Goal: Complete Application Form: Complete application form

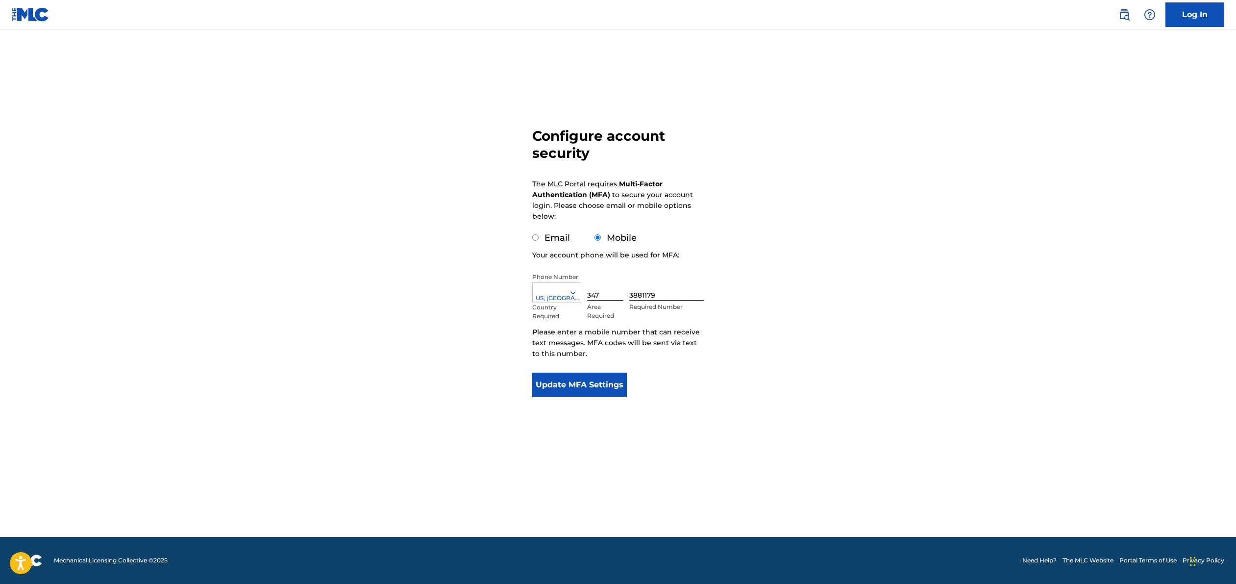
click at [610, 386] on button "Update MFA Settings" at bounding box center [579, 384] width 95 height 25
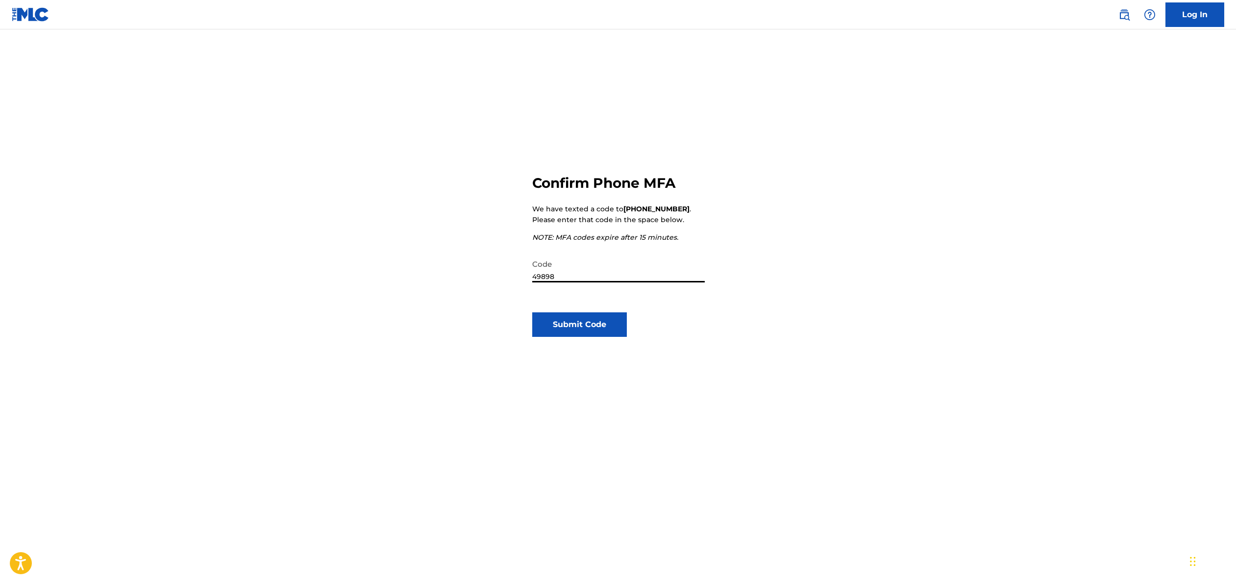
type input "498982"
click button "Submit Code" at bounding box center [579, 324] width 95 height 25
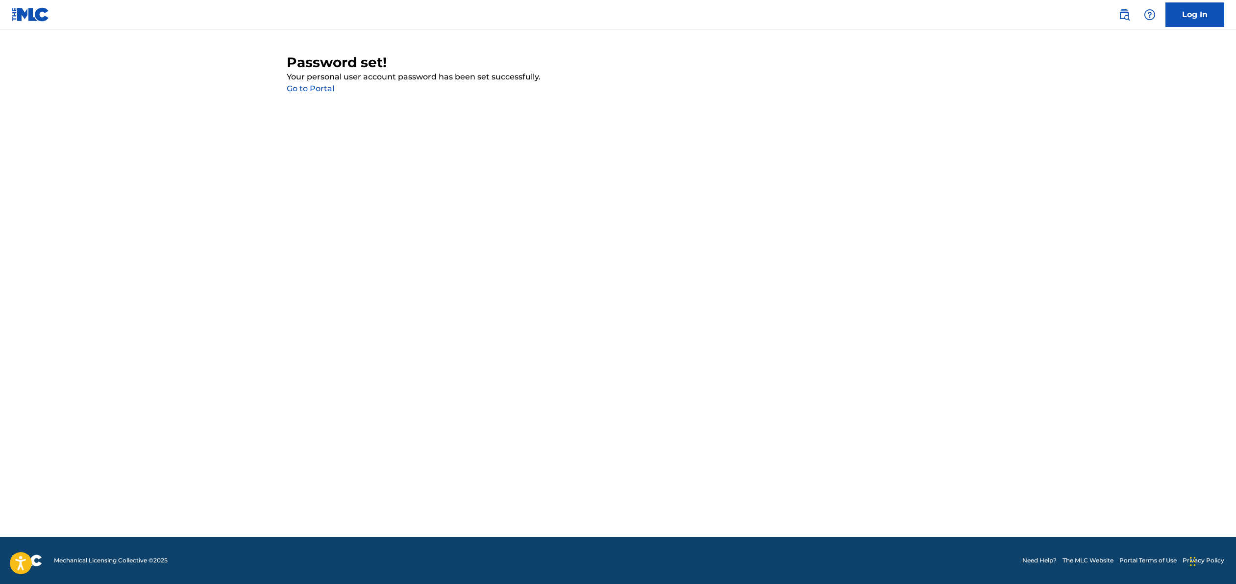
click at [323, 90] on link "Go to Portal" at bounding box center [311, 88] width 48 height 9
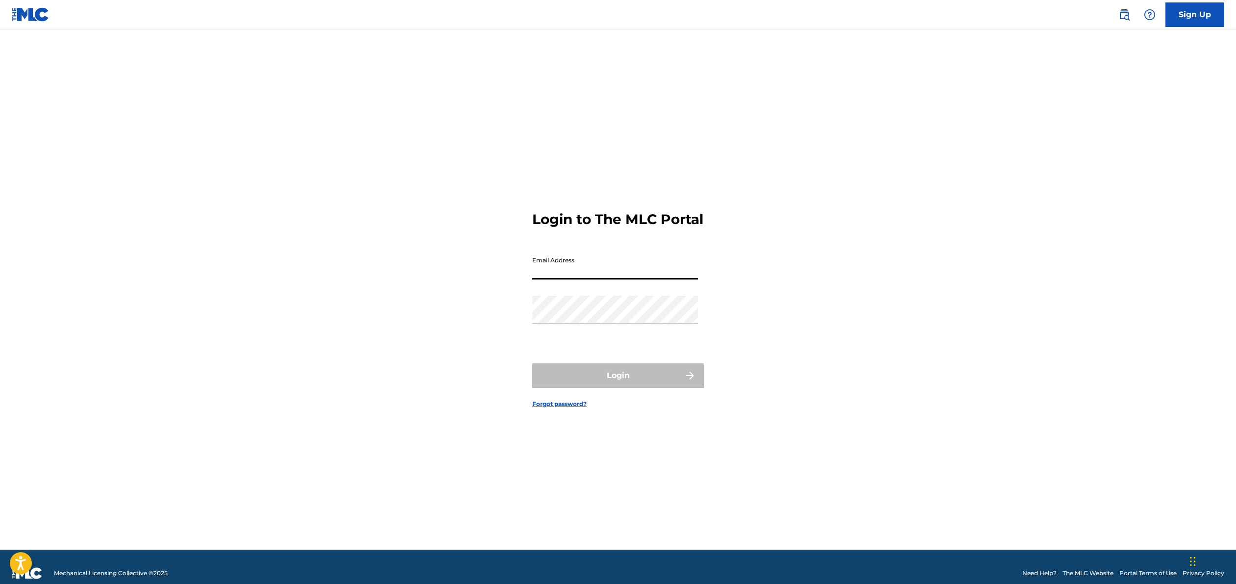
click at [587, 279] on input "Email Address" at bounding box center [615, 265] width 166 height 28
type input "[EMAIL_ADDRESS][DOMAIN_NAME]"
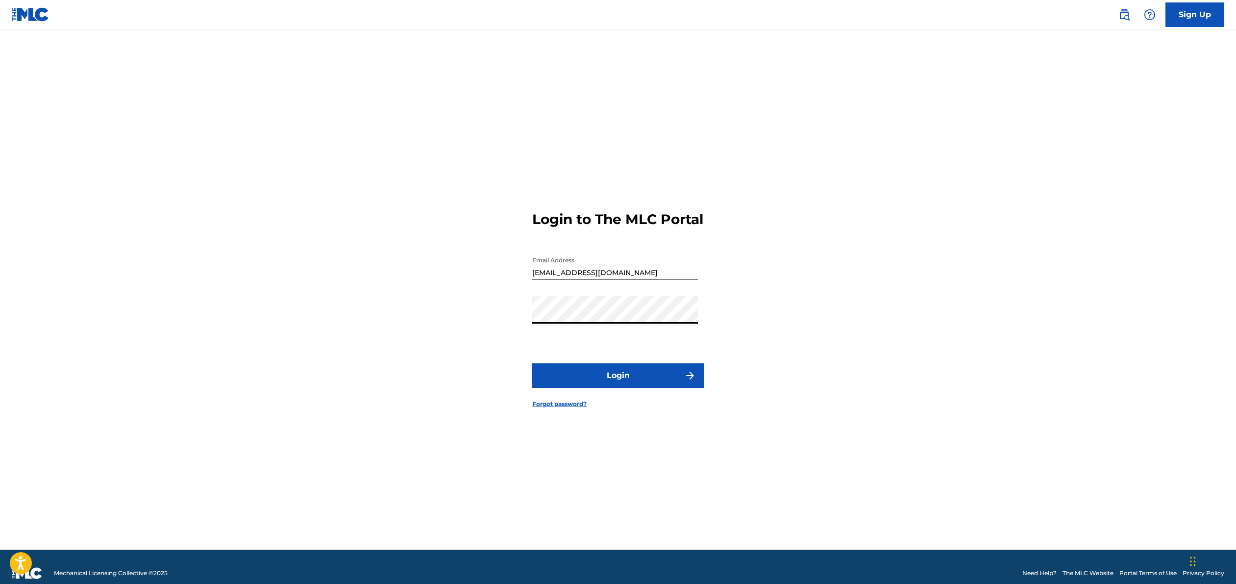
click at [641, 380] on button "Login" at bounding box center [618, 375] width 172 height 25
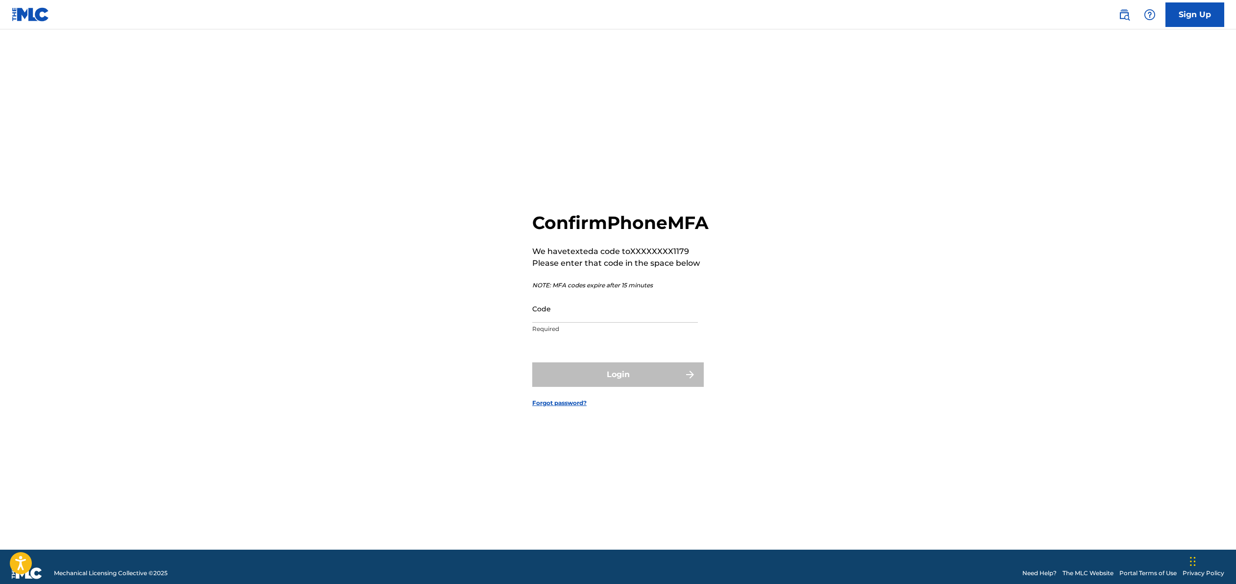
click at [618, 321] on input "Code" at bounding box center [615, 309] width 166 height 28
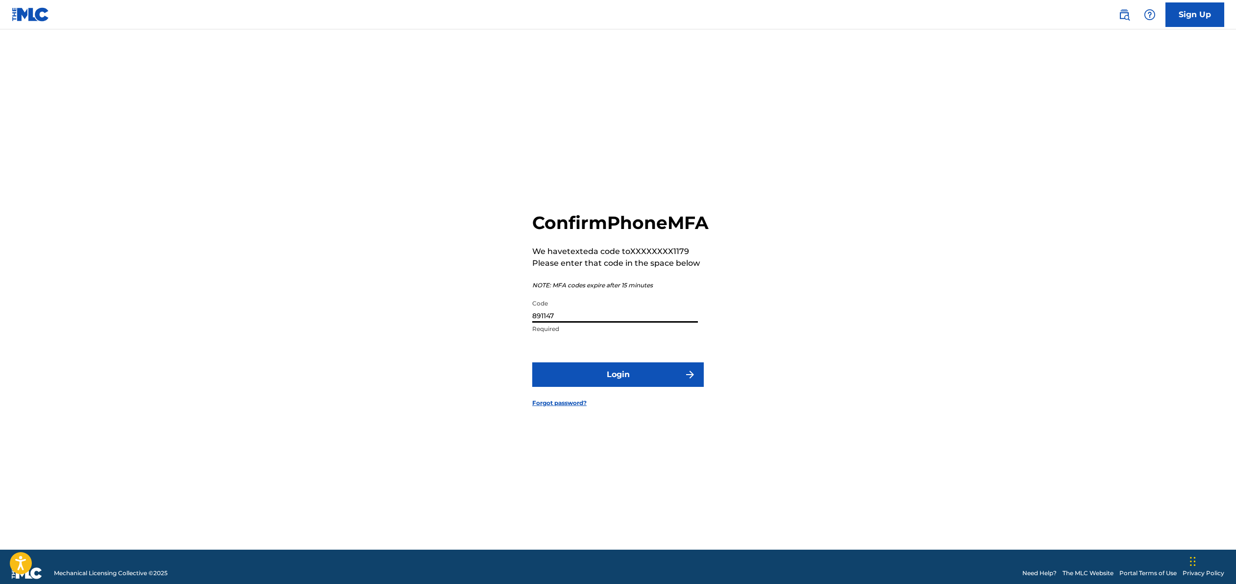
type input "891147"
click at [652, 380] on button "Login" at bounding box center [618, 374] width 172 height 25
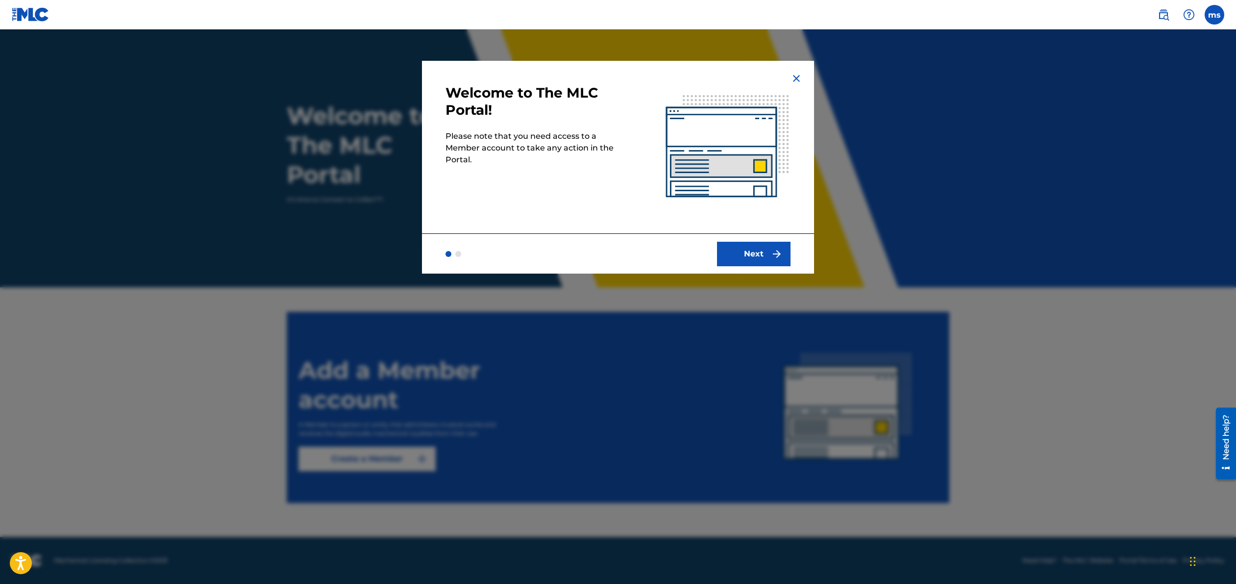
click at [749, 259] on button "Next" at bounding box center [754, 254] width 74 height 25
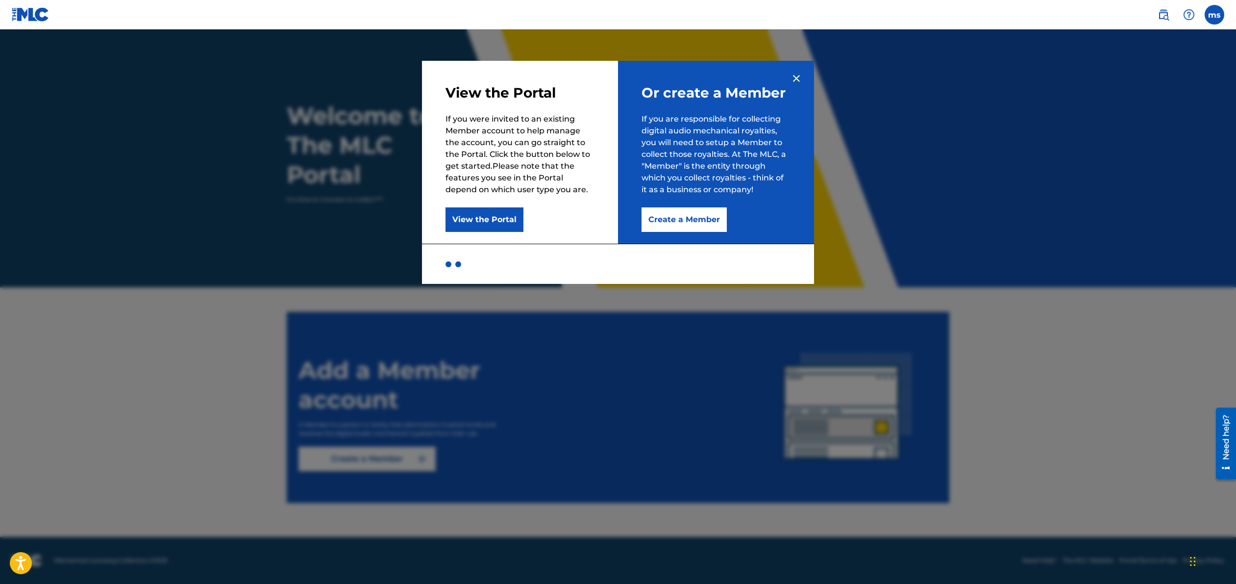
click at [709, 220] on button "Create a Member" at bounding box center [684, 219] width 85 height 25
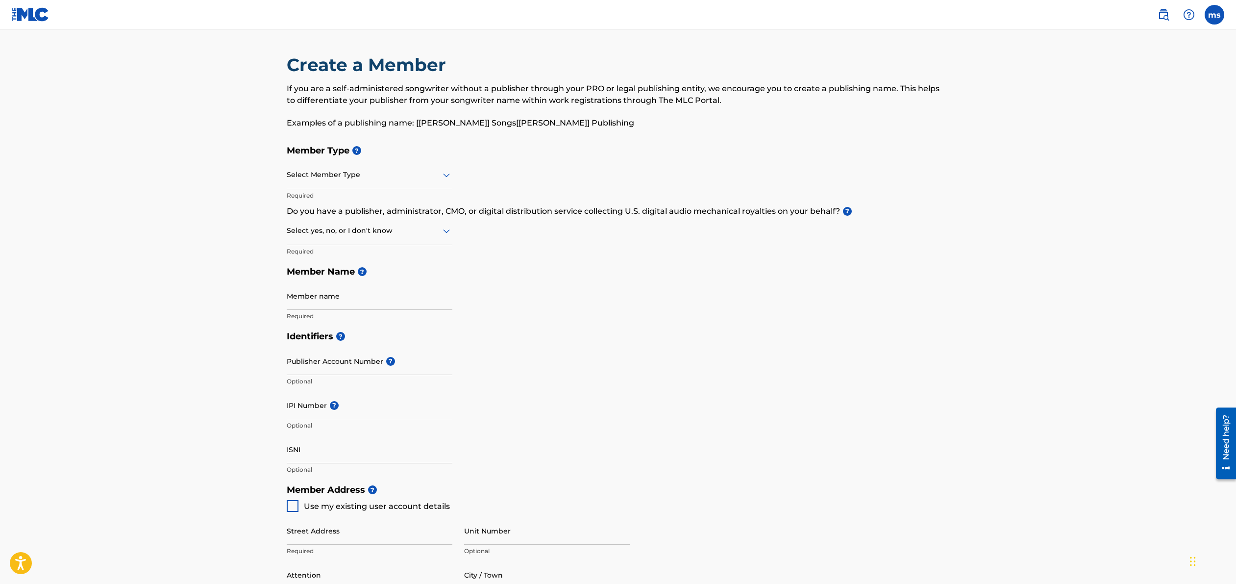
click at [420, 180] on div at bounding box center [370, 175] width 166 height 12
click at [419, 203] on div "Self-Administered Songwriter" at bounding box center [369, 200] width 165 height 22
click at [439, 229] on div at bounding box center [370, 230] width 166 height 12
click at [440, 228] on div at bounding box center [370, 230] width 166 height 12
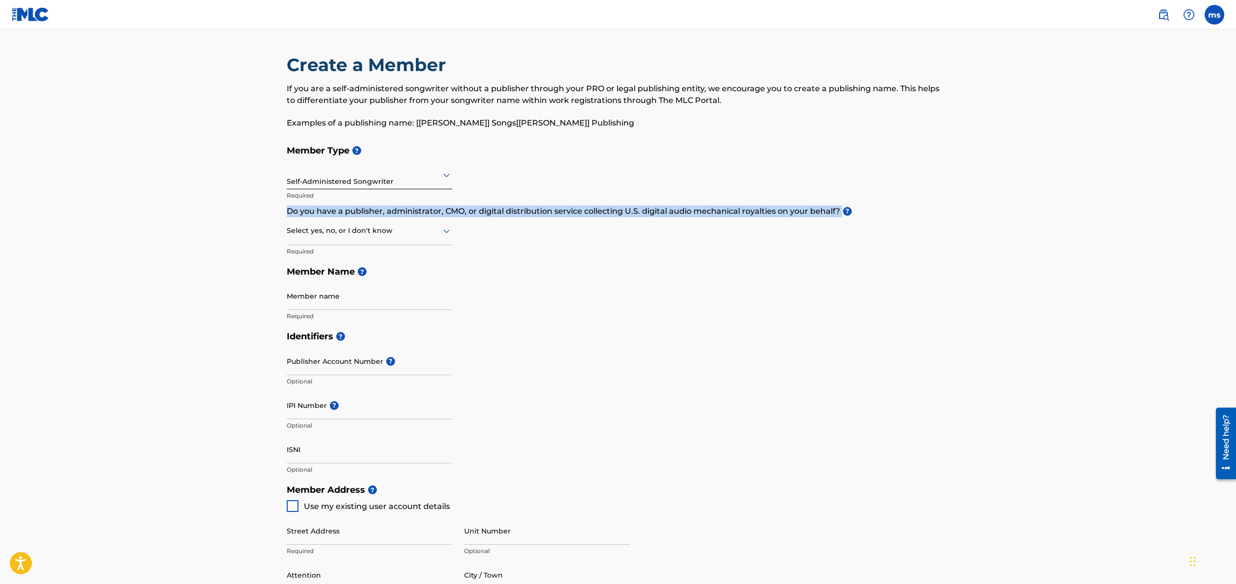
drag, startPoint x: 840, startPoint y: 211, endPoint x: 288, endPoint y: 216, distance: 552.8
click at [287, 216] on p "Do you have a publisher, administrator, CMO, or digital distribution service co…" at bounding box center [618, 211] width 663 height 12
copy p "Do you have a publisher, administrator, CMO, or digital distribution service co…"
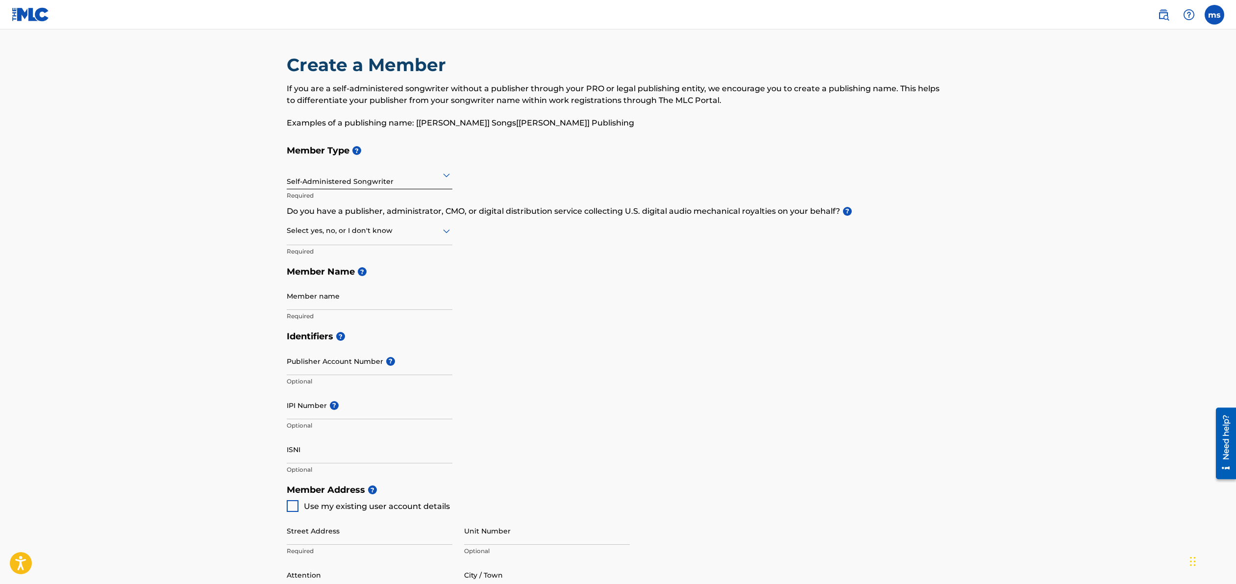
click at [383, 235] on div at bounding box center [370, 230] width 166 height 12
click at [339, 278] on div "No" at bounding box center [369, 278] width 165 height 22
click at [332, 299] on input "Member name" at bounding box center [370, 296] width 166 height 28
type input "SEXTILE"
click at [326, 365] on input "Publisher Account Number ?" at bounding box center [370, 361] width 166 height 28
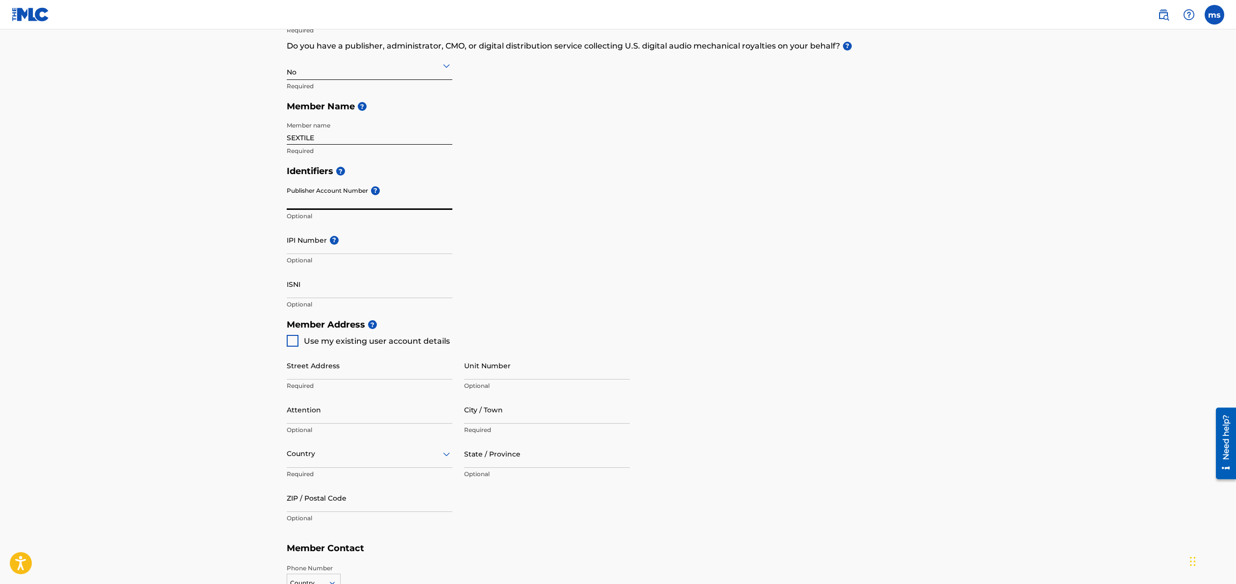
scroll to position [167, 0]
click at [353, 370] on input "Street Address" at bounding box center [370, 363] width 166 height 28
type input "P.O. Box 762"
click at [324, 417] on input "Attention" at bounding box center [370, 408] width 166 height 28
type input "SEXTILE"
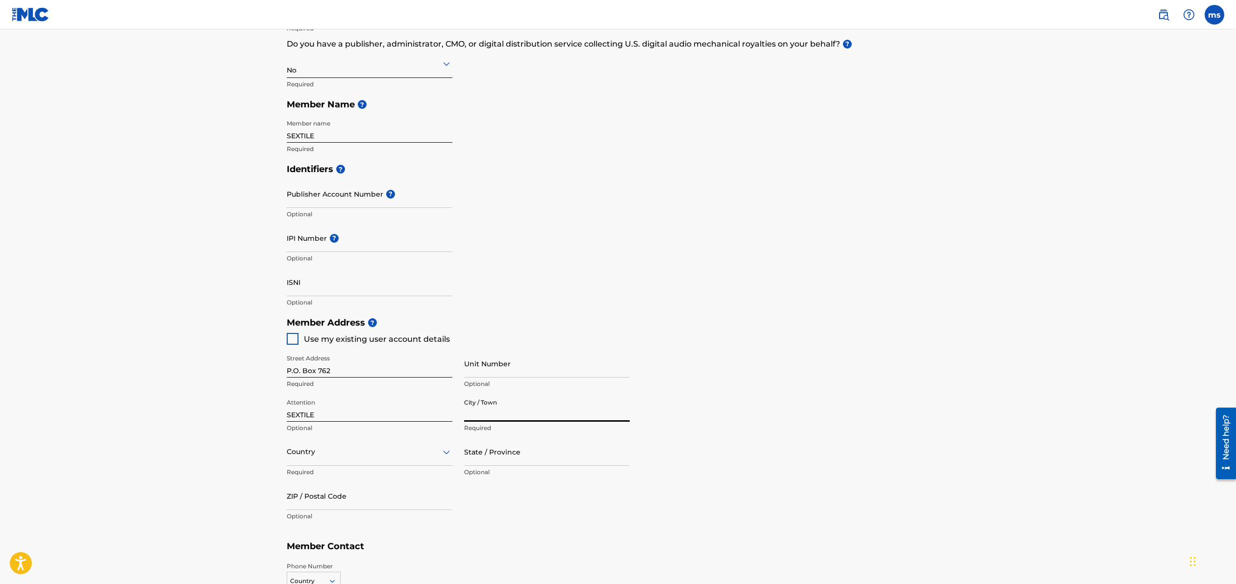
click at [488, 412] on input "City / Town" at bounding box center [547, 408] width 166 height 28
type input "[GEOGRAPHIC_DATA]"
click at [391, 460] on div "Country" at bounding box center [370, 452] width 166 height 28
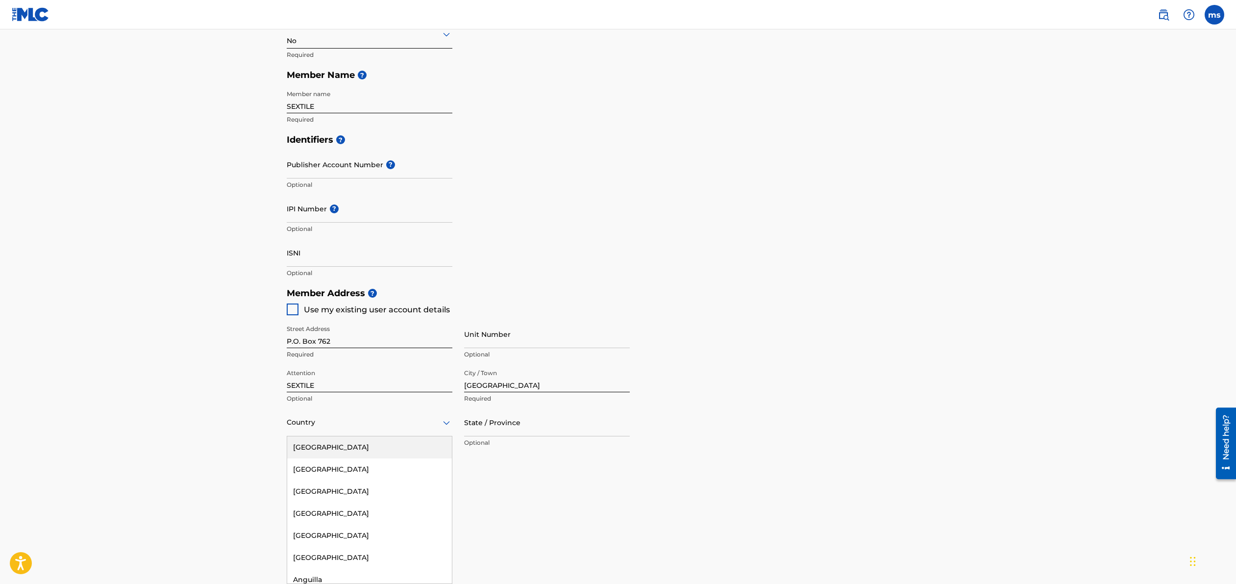
click at [386, 445] on div "[GEOGRAPHIC_DATA]" at bounding box center [369, 447] width 165 height 22
click at [535, 431] on div "State / Province" at bounding box center [547, 422] width 166 height 28
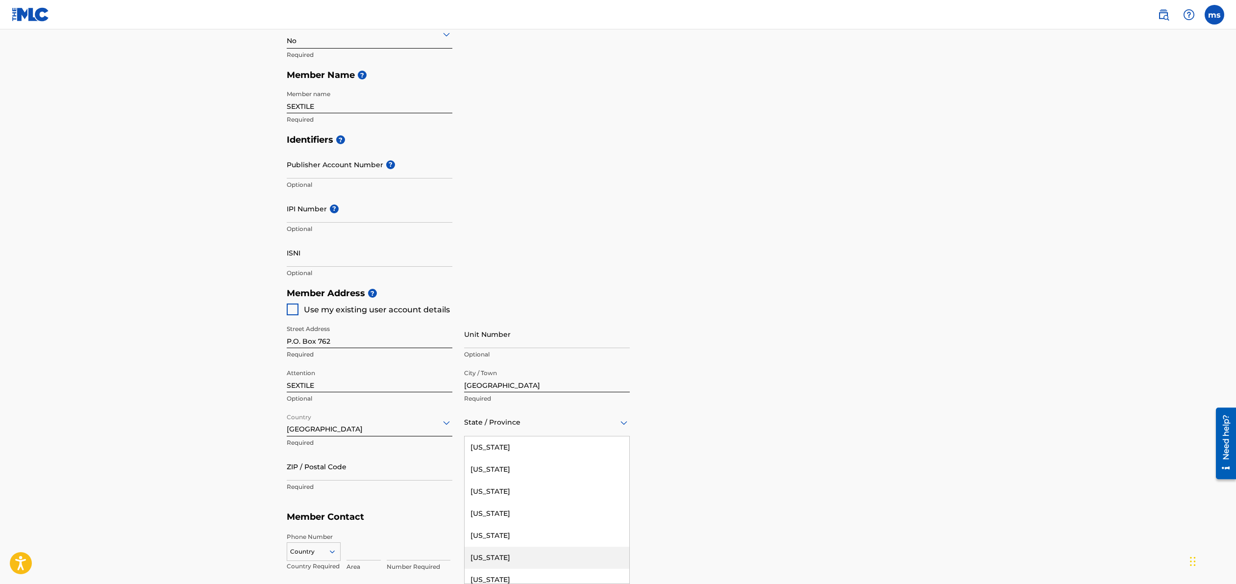
click at [523, 553] on div "[US_STATE]" at bounding box center [547, 557] width 165 height 22
click at [369, 472] on input "ZIP / Postal Code" at bounding box center [370, 466] width 166 height 28
type input "91030"
click at [245, 475] on main "Create a Member If you are a self-administered songwriter without a publisher t…" at bounding box center [618, 273] width 1236 height 880
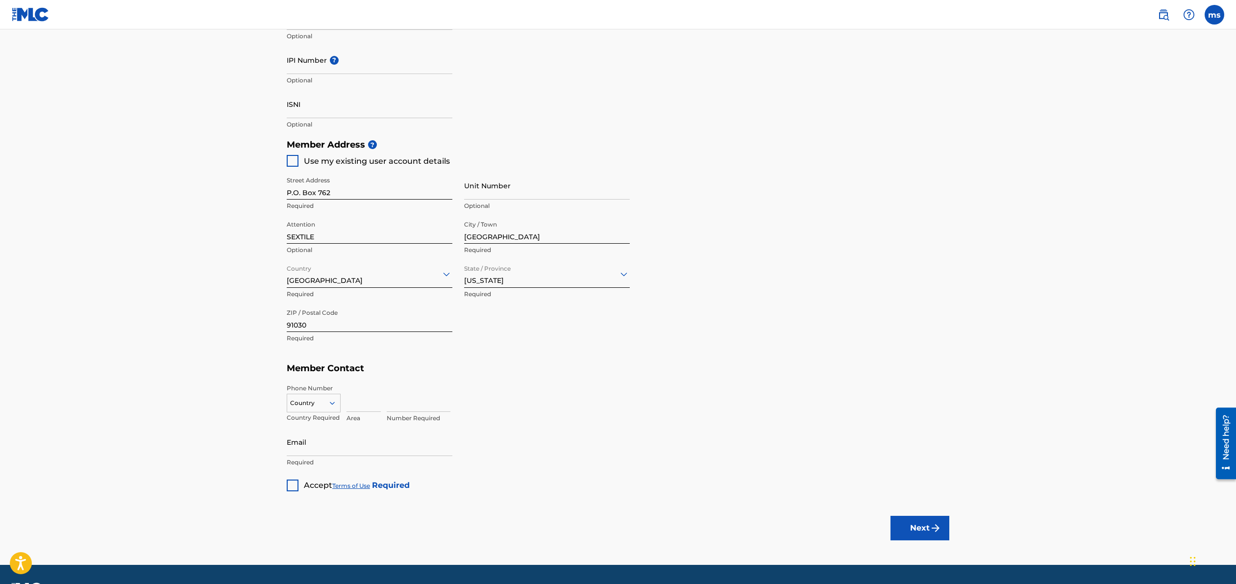
scroll to position [372, 0]
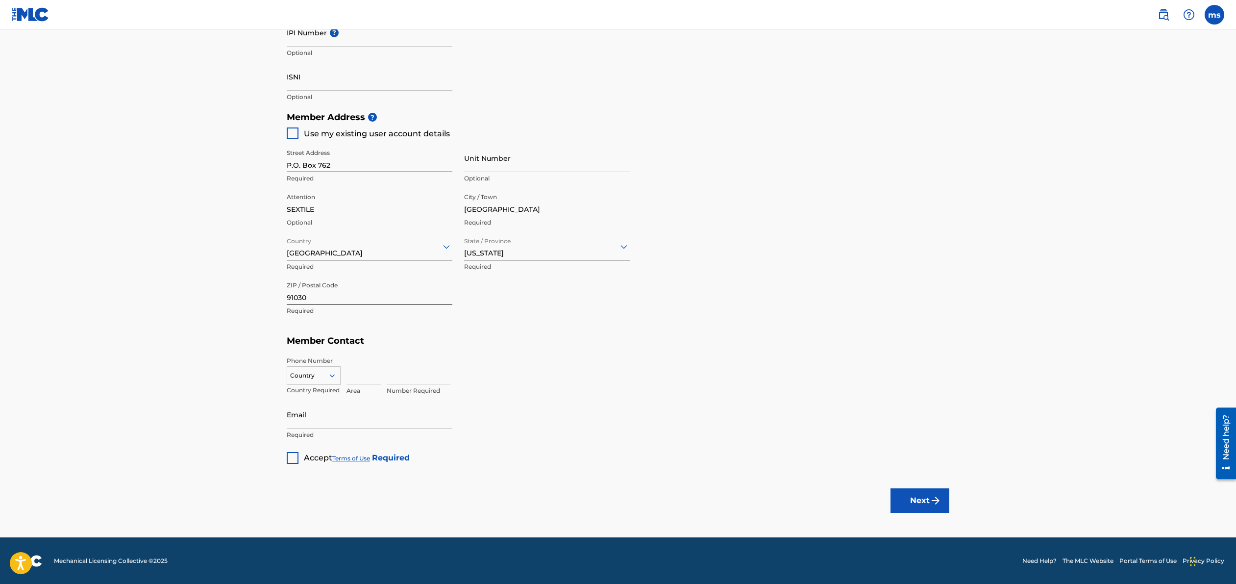
click at [321, 378] on div at bounding box center [313, 375] width 53 height 11
click at [310, 390] on div "US, [GEOGRAPHIC_DATA] +1" at bounding box center [313, 400] width 53 height 38
click at [359, 374] on input at bounding box center [363, 370] width 34 height 28
type input "347"
type input "[GEOGRAPHIC_DATA]"
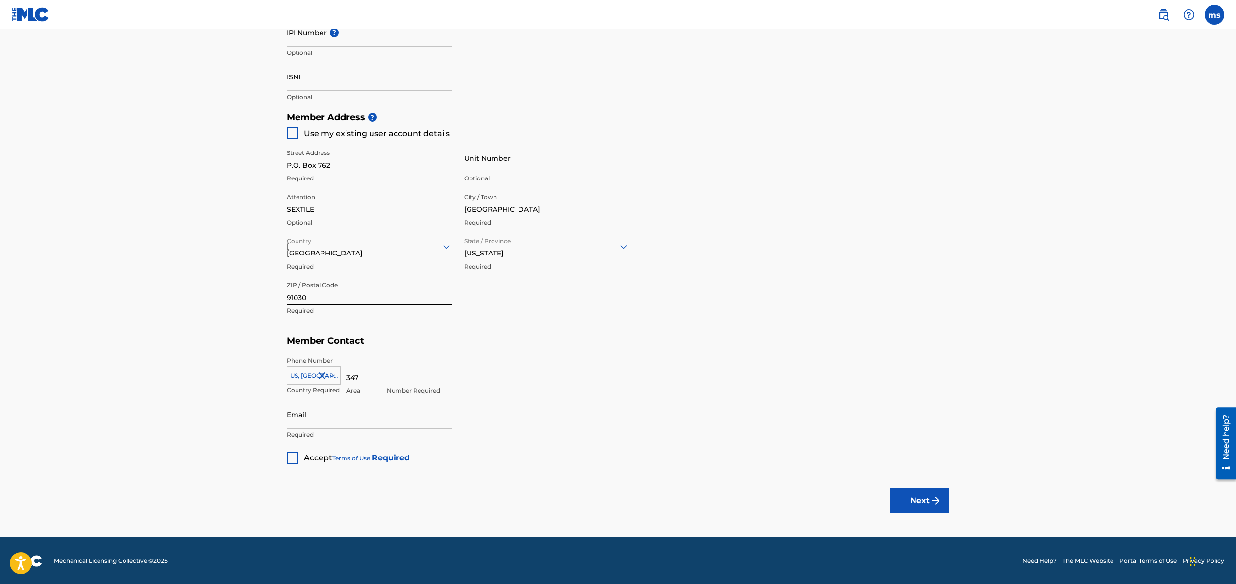
type input "CA"
type input "1"
type input "3881179"
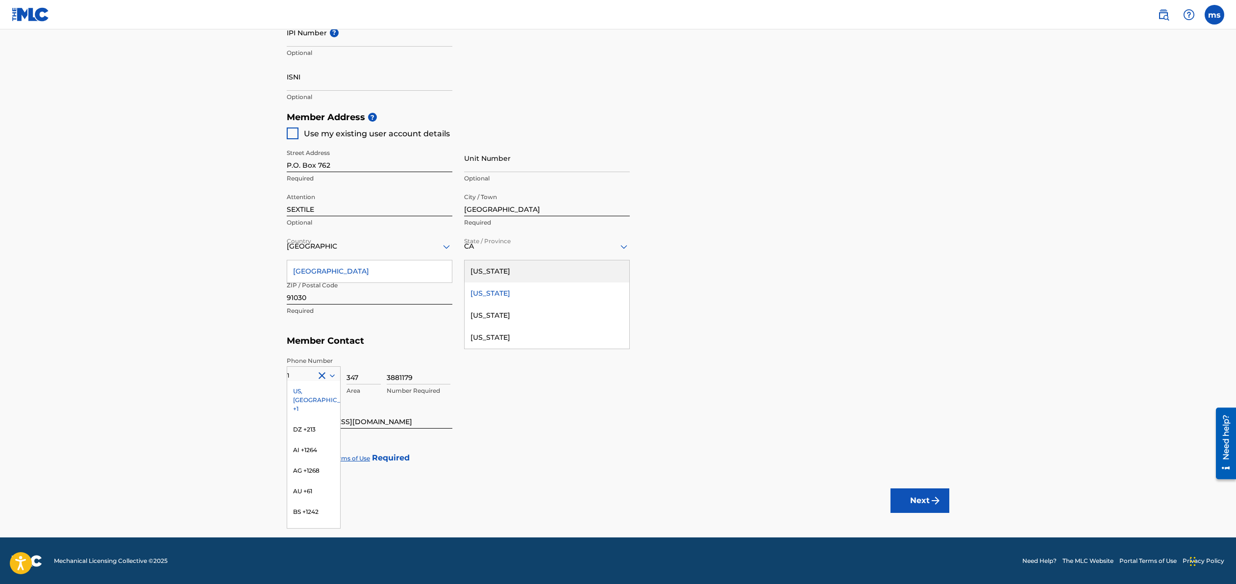
click at [503, 426] on div "Member Type ? Self-Administered Songwriter Required Do you have a publisher, ad…" at bounding box center [618, 116] width 663 height 696
click at [397, 420] on input "[EMAIL_ADDRESS][DOMAIN_NAME]" at bounding box center [370, 414] width 166 height 28
type input "sextile@se"
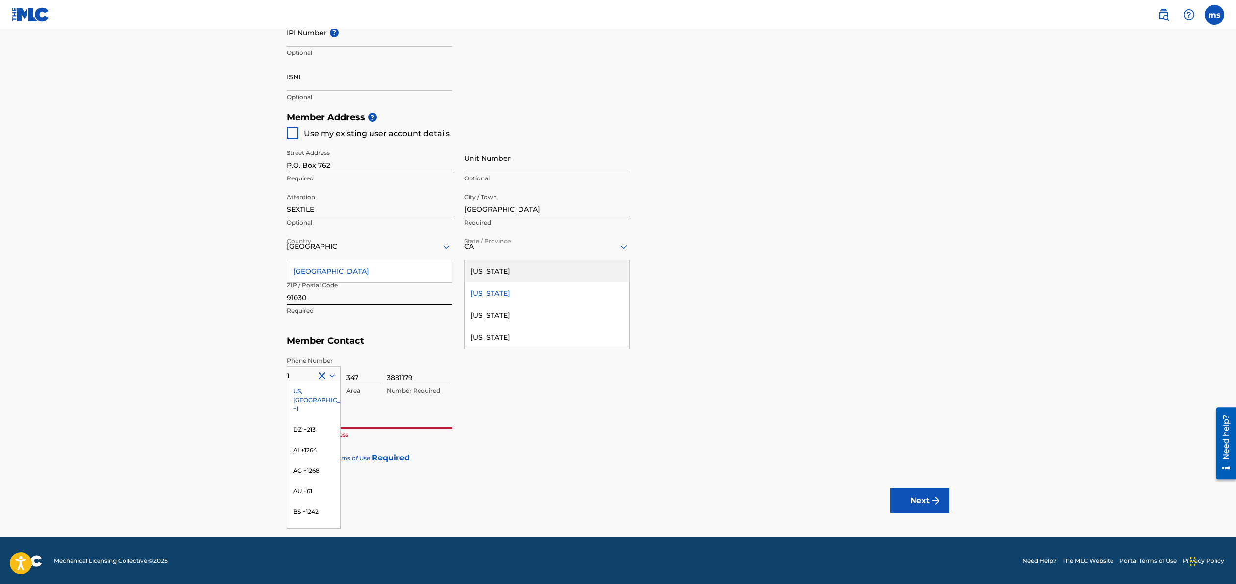
click at [318, 390] on div "US, [GEOGRAPHIC_DATA] +1" at bounding box center [313, 400] width 53 height 38
click at [486, 295] on div "[US_STATE]" at bounding box center [547, 293] width 165 height 22
click at [350, 274] on div "[GEOGRAPHIC_DATA]" at bounding box center [369, 271] width 165 height 22
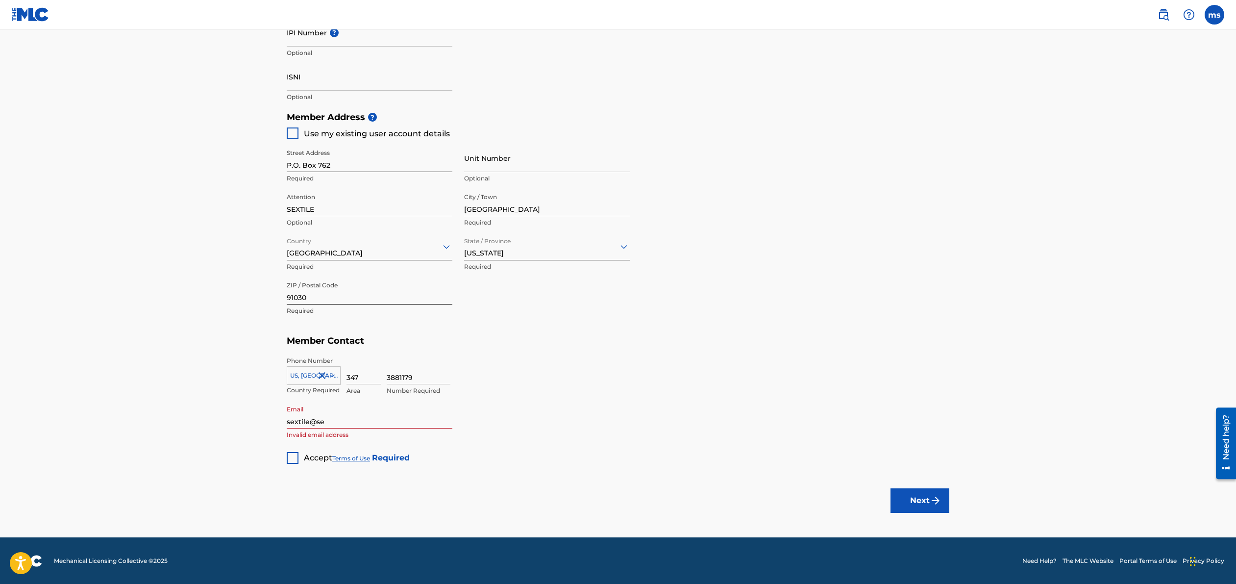
click at [330, 421] on input "sextile@se" at bounding box center [370, 414] width 166 height 28
type input "[EMAIL_ADDRESS][DOMAIN_NAME]"
click at [296, 454] on div at bounding box center [293, 458] width 12 height 12
click at [919, 499] on button "Next" at bounding box center [919, 500] width 59 height 25
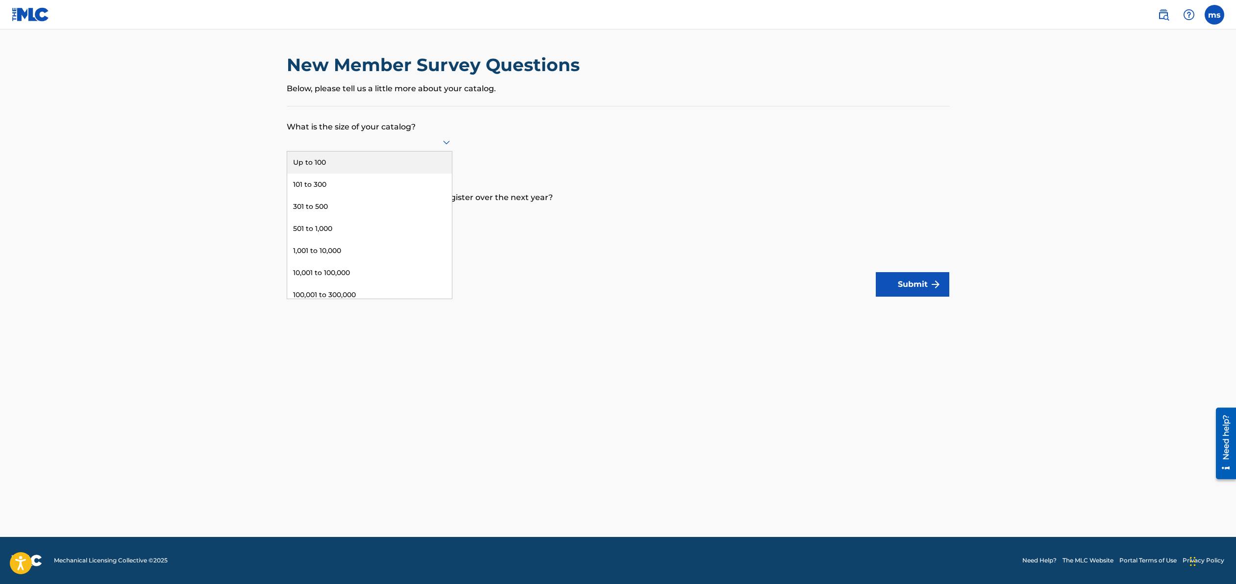
click at [412, 140] on div at bounding box center [370, 142] width 166 height 12
click at [353, 164] on div "Up to 100" at bounding box center [369, 162] width 165 height 22
click at [358, 142] on div at bounding box center [370, 145] width 166 height 12
click at [356, 216] on div at bounding box center [370, 212] width 166 height 12
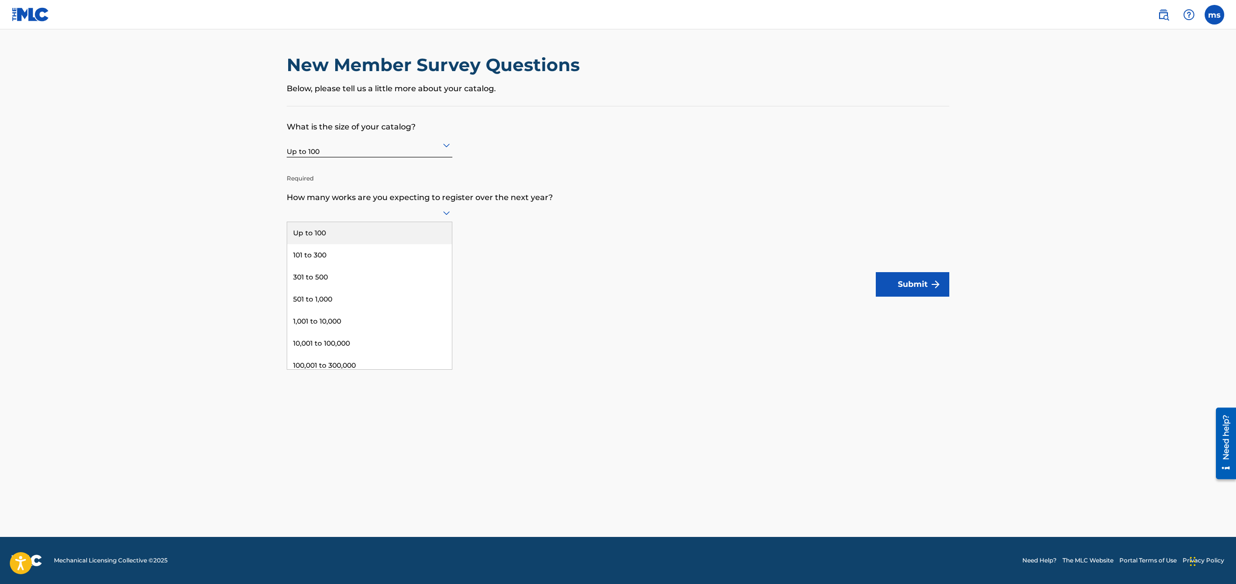
click at [343, 230] on div "Up to 100" at bounding box center [369, 233] width 165 height 22
click at [912, 285] on button "Submit" at bounding box center [913, 284] width 74 height 25
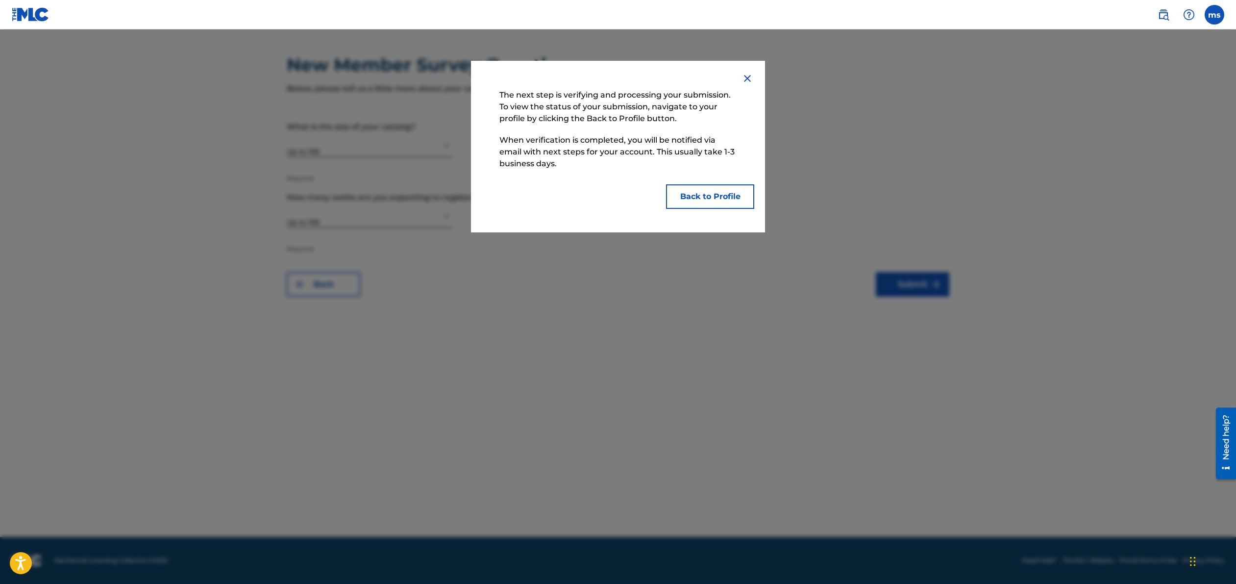
click at [717, 195] on button "Back to Profile" at bounding box center [710, 196] width 88 height 25
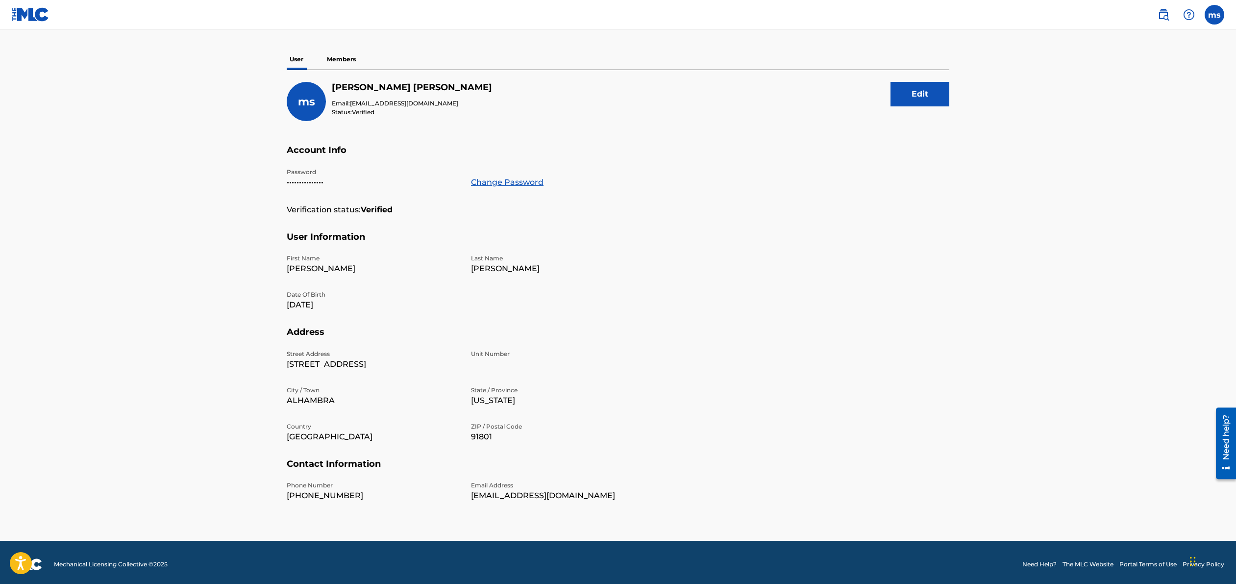
scroll to position [76, 0]
